Goal: Information Seeking & Learning: Learn about a topic

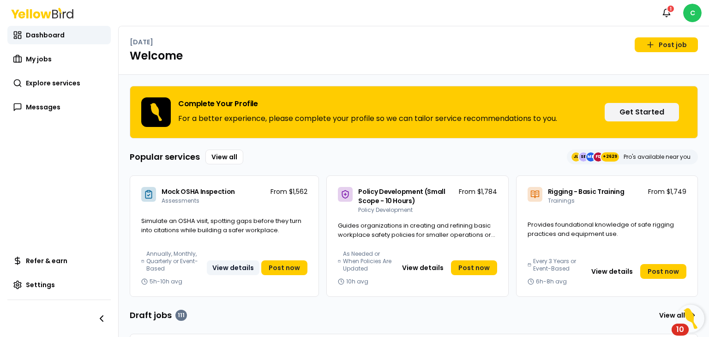
click at [219, 269] on button "View details" at bounding box center [233, 267] width 53 height 15
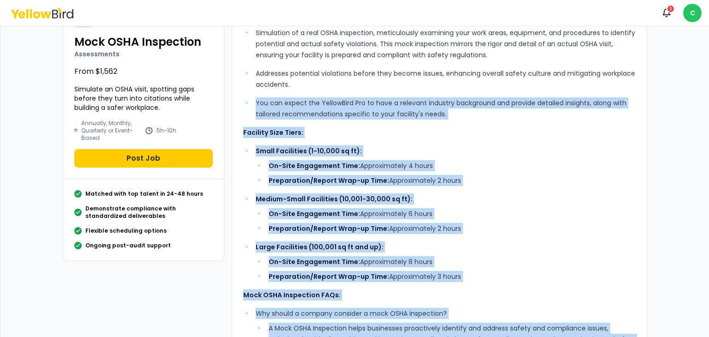
scroll to position [26, 0]
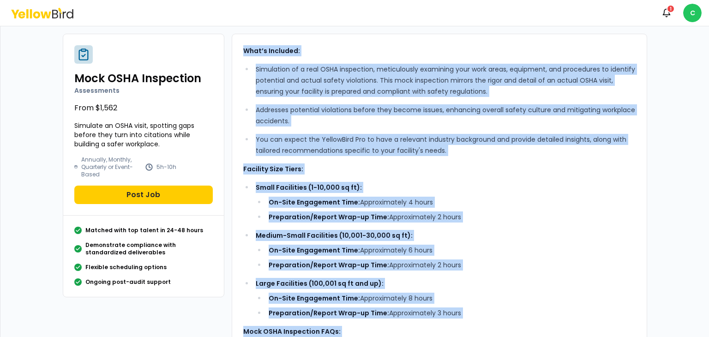
drag, startPoint x: 595, startPoint y: 156, endPoint x: 233, endPoint y: 52, distance: 376.6
click at [233, 52] on div "What’s Included: Simulation of a real OSHA inspection, meticulously examining y…" at bounding box center [440, 321] width 416 height 574
copy div "Lore’i Dolorsit: Ametconsec ad e sedd EIUS temporinci, utlaboreetdo magnaaliq e…"
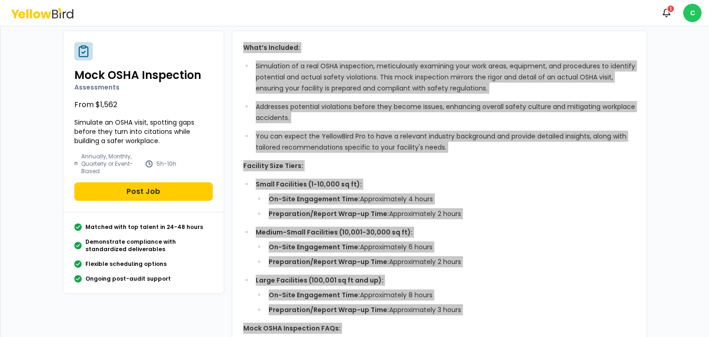
scroll to position [46, 0]
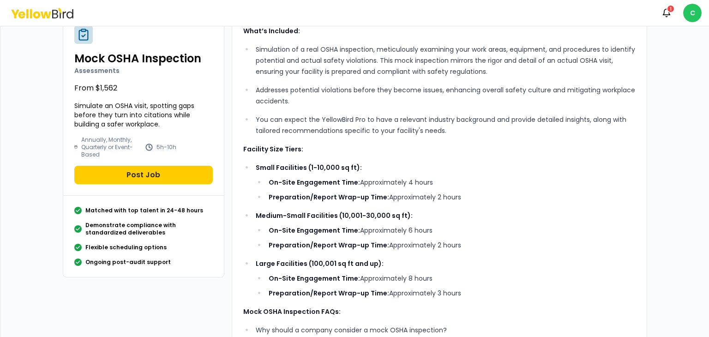
click at [31, 109] on div "Dashboard Explore services Mock OSHA Inspection Mock OSHA Inspection Assessment…" at bounding box center [354, 287] width 709 height 615
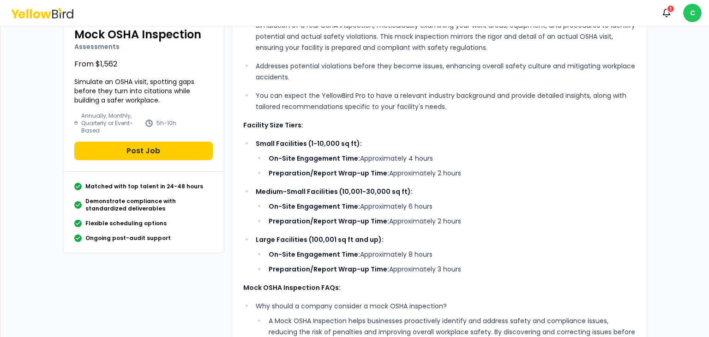
scroll to position [92, 0]
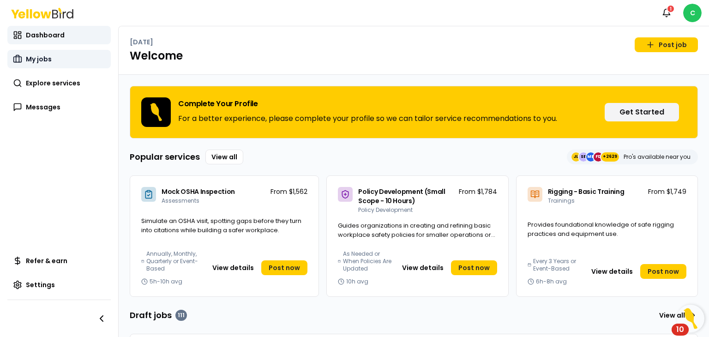
click at [78, 58] on link "My jobs" at bounding box center [58, 59] width 103 height 18
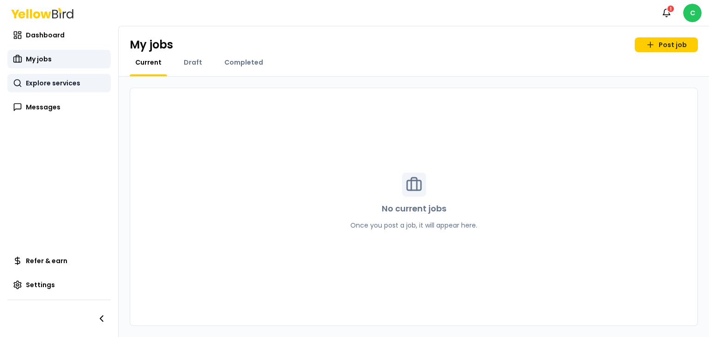
click at [80, 82] on link "Explore services" at bounding box center [58, 83] width 103 height 18
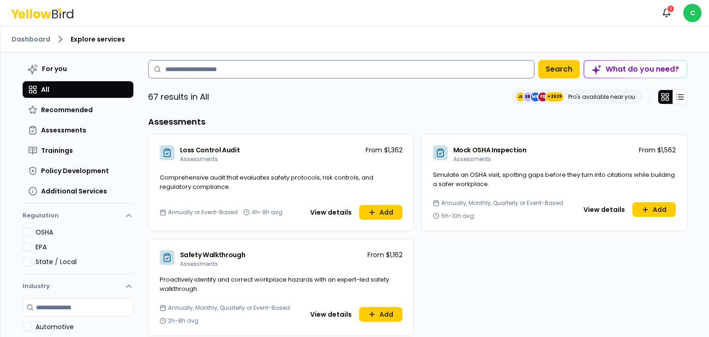
click at [198, 75] on input at bounding box center [341, 69] width 387 height 18
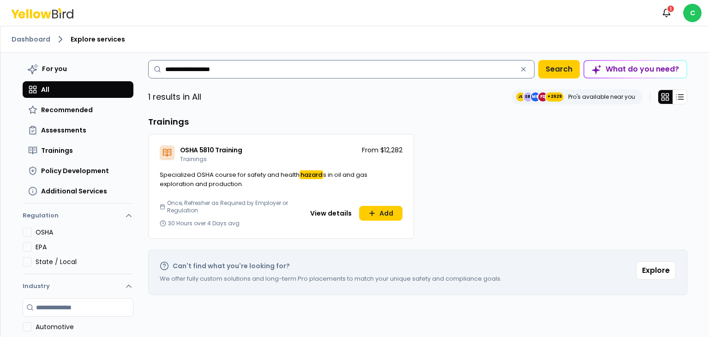
click at [229, 68] on input "**********" at bounding box center [341, 69] width 387 height 18
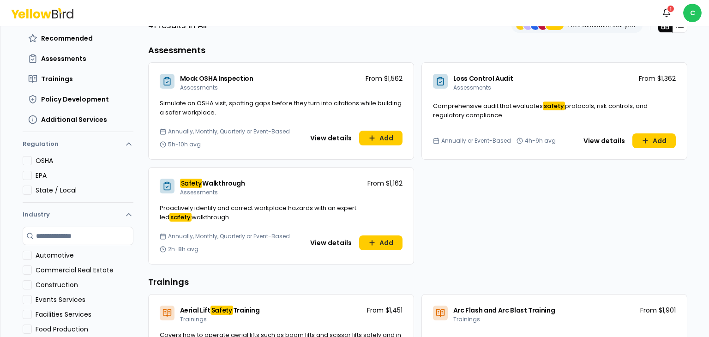
scroll to position [92, 0]
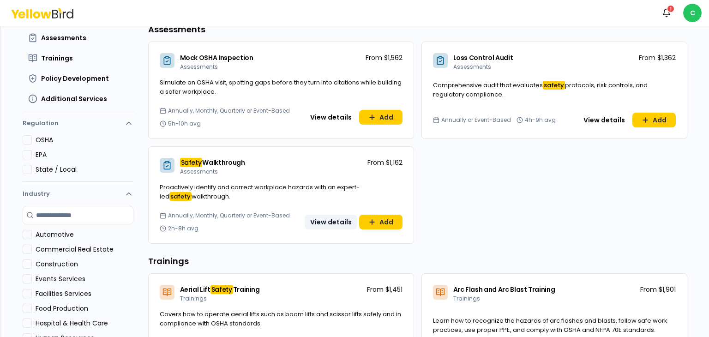
type input "**********"
click at [323, 221] on button "View details" at bounding box center [331, 222] width 53 height 15
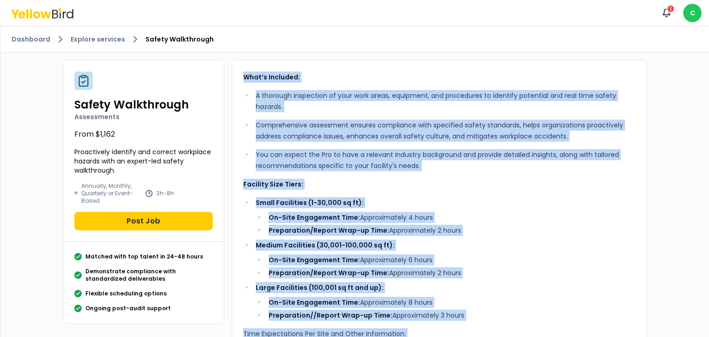
drag, startPoint x: 490, startPoint y: 157, endPoint x: 229, endPoint y: 78, distance: 272.8
copy div "Lore’i Dolorsit: A consecte adipiscing el sedd eius tempo, incididun, utl etdol…"
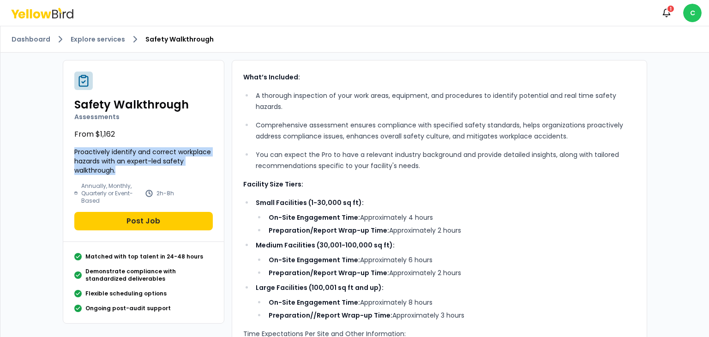
drag, startPoint x: 91, startPoint y: 160, endPoint x: 52, endPoint y: 153, distance: 39.4
copy p "Proactively identify and correct workplace hazards with an expert-led safety wa…"
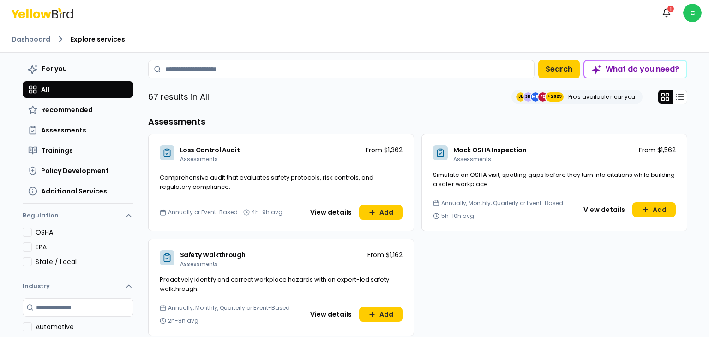
click at [438, 154] on icon at bounding box center [440, 152] width 9 height 9
click at [597, 208] on button "View details" at bounding box center [604, 209] width 53 height 15
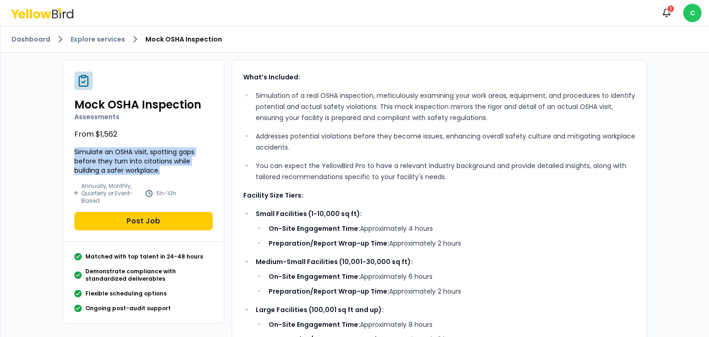
drag, startPoint x: 159, startPoint y: 169, endPoint x: 69, endPoint y: 148, distance: 92.3
click at [69, 148] on div "Mock OSHA Inspection Assessments From $1,562 Simulate an OSHA visit, spotting g…" at bounding box center [143, 152] width 161 height 182
copy p "Simulate an OSHA visit, spotting gaps before they turn into citations while bui…"
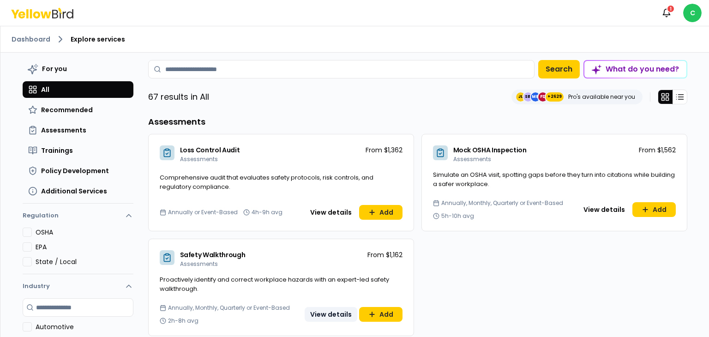
click at [312, 315] on button "View details" at bounding box center [331, 314] width 53 height 15
